Goal: Task Accomplishment & Management: Use online tool/utility

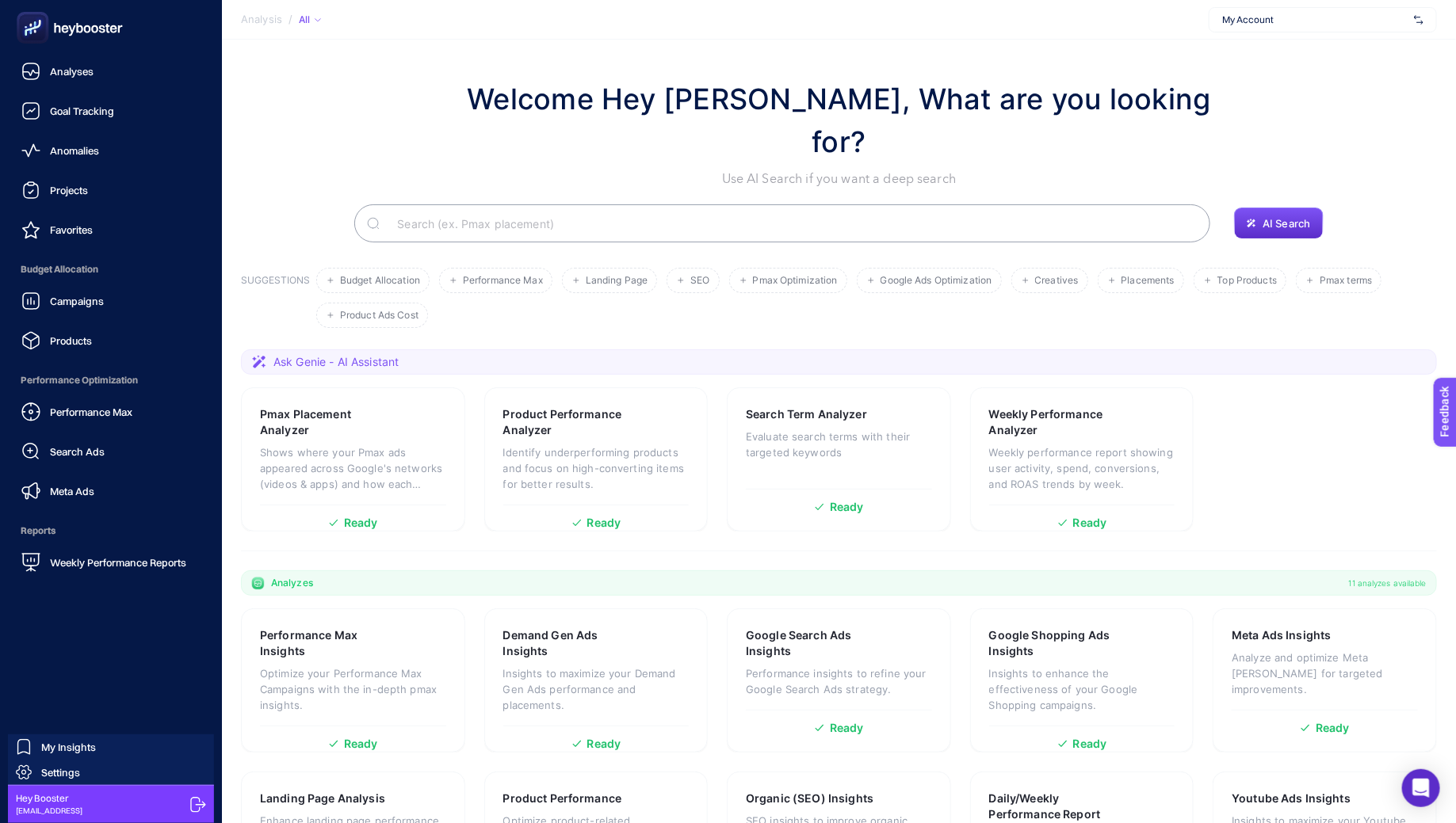
click at [193, 788] on icon at bounding box center [198, 805] width 16 height 16
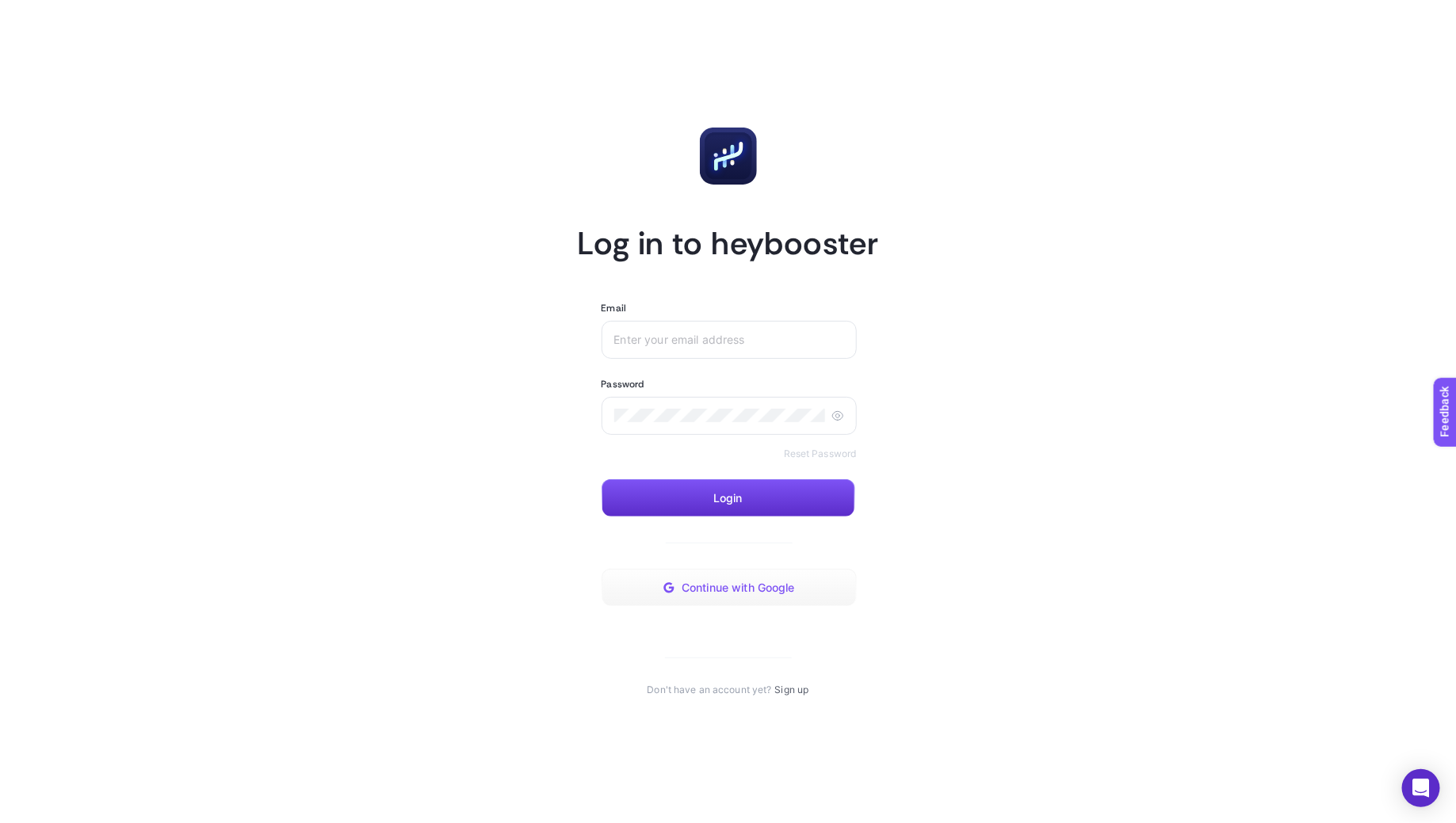
click at [779, 588] on span "Continue with Google" at bounding box center [738, 588] width 113 height 13
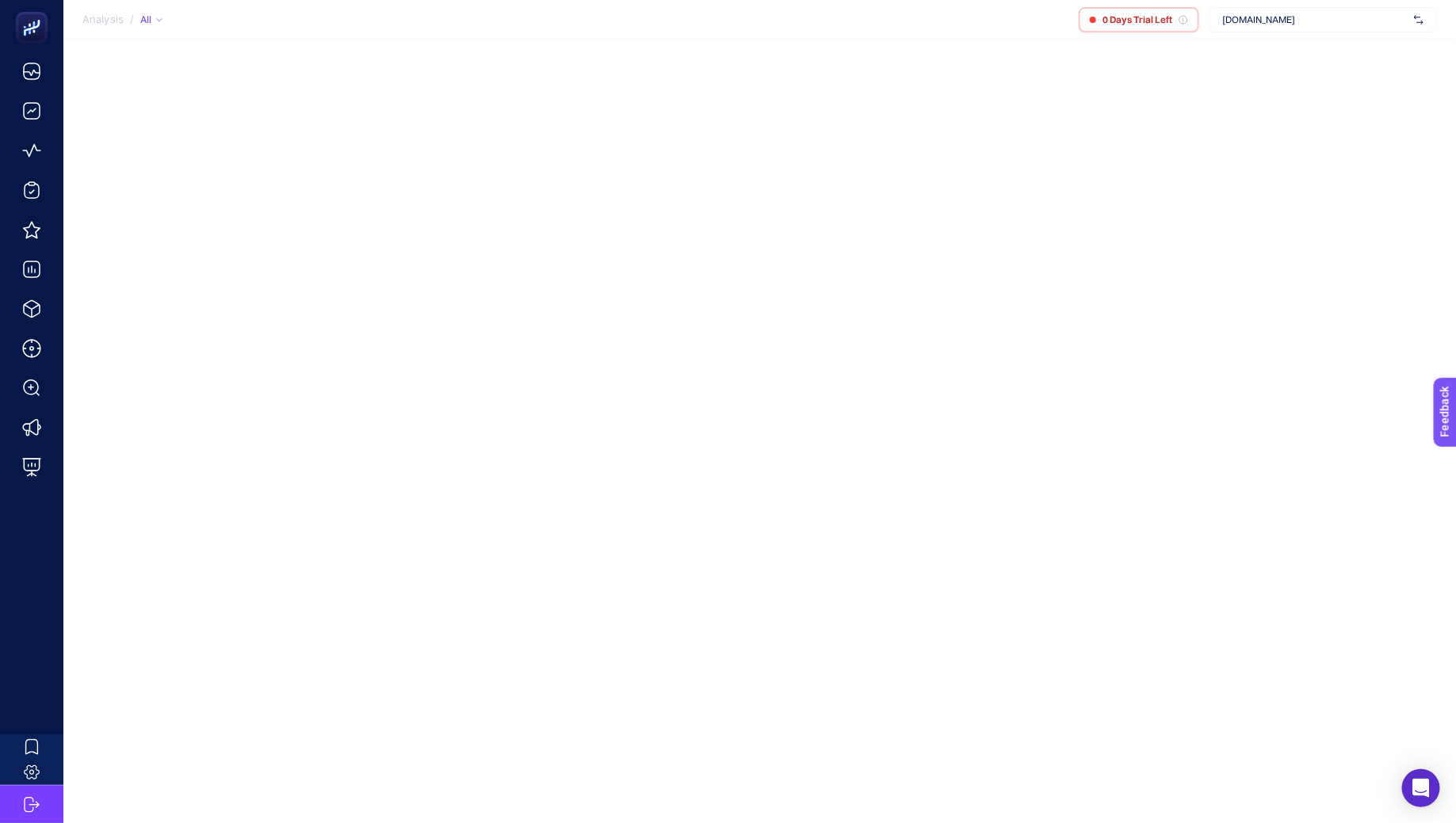
click at [1290, 15] on span "ads.com" at bounding box center [1315, 20] width 186 height 13
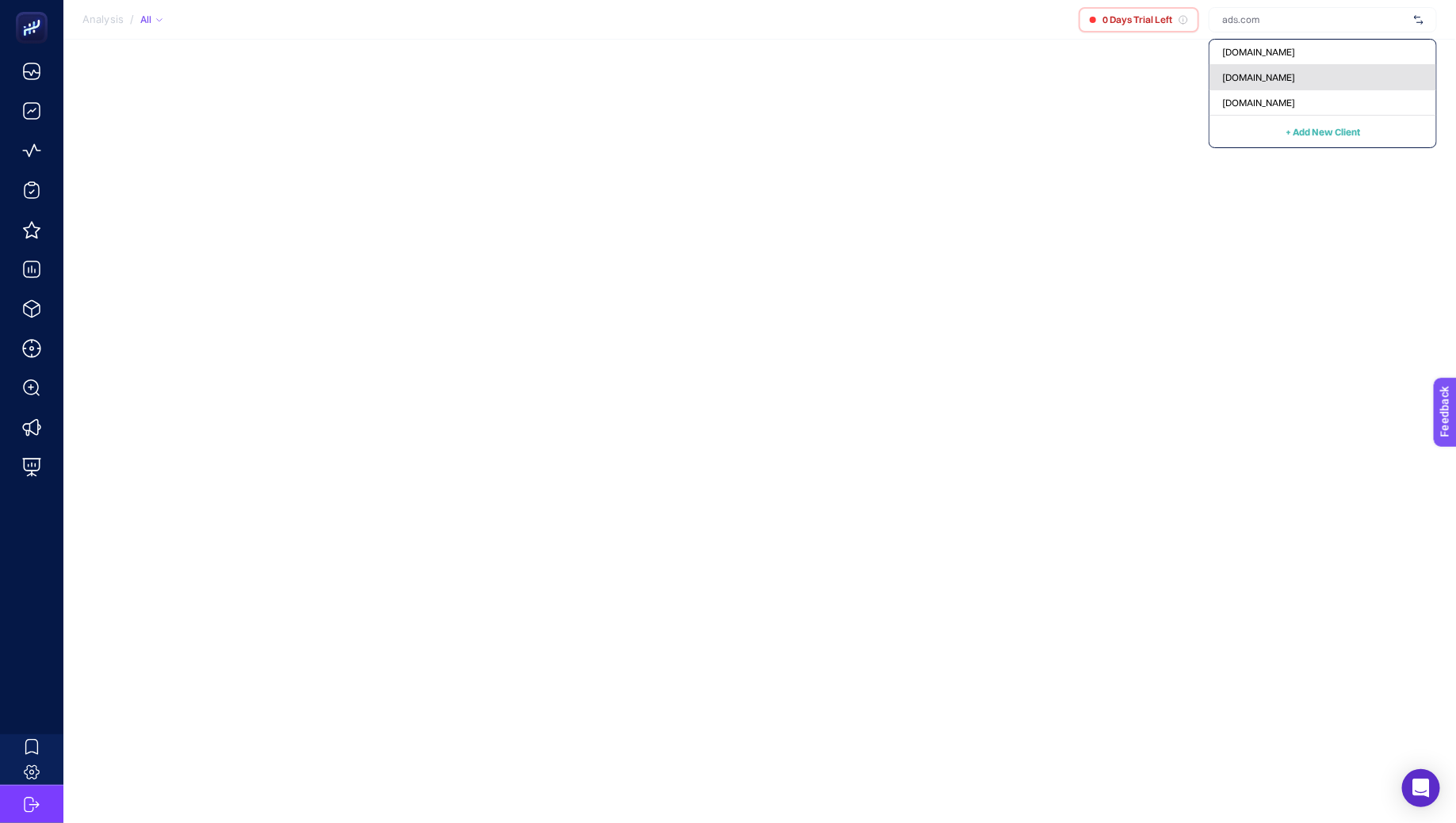
click at [1281, 84] on div "hakan.com" at bounding box center [1322, 78] width 227 height 26
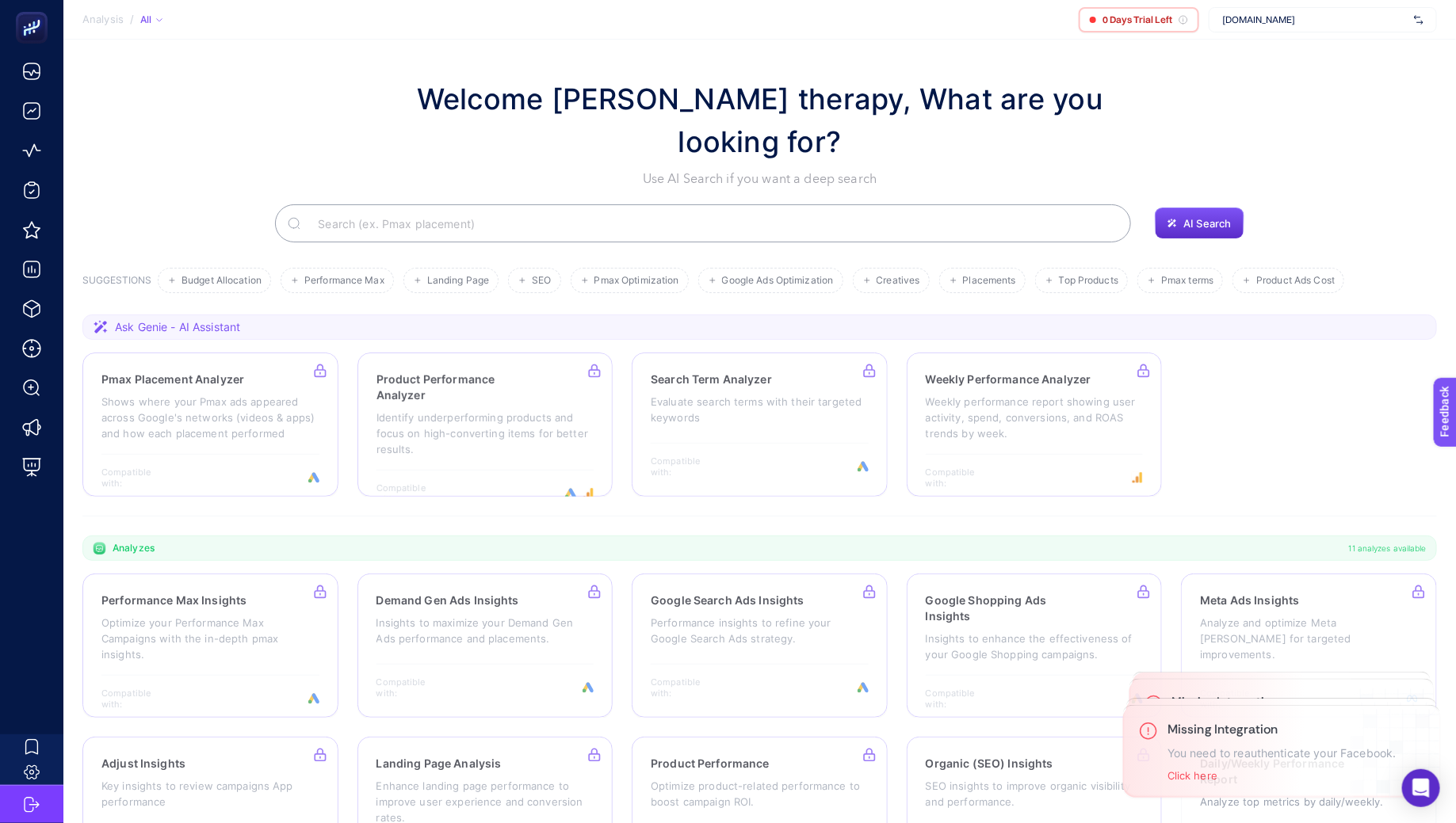
click at [1281, 15] on span "hakan.com" at bounding box center [1315, 20] width 186 height 13
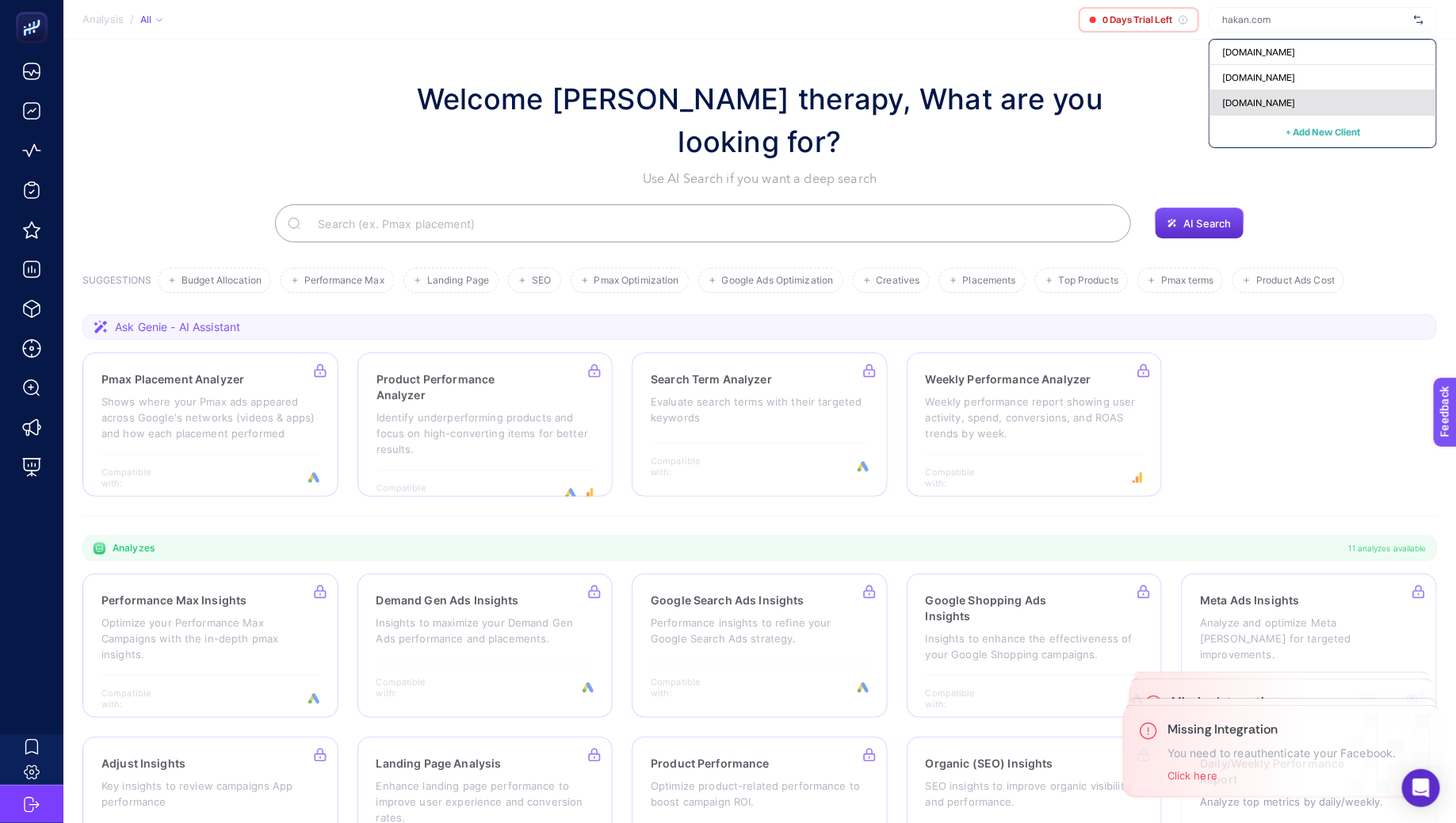
click at [1263, 94] on div "ds.com" at bounding box center [1322, 104] width 227 height 26
